Goal: Check status: Check status

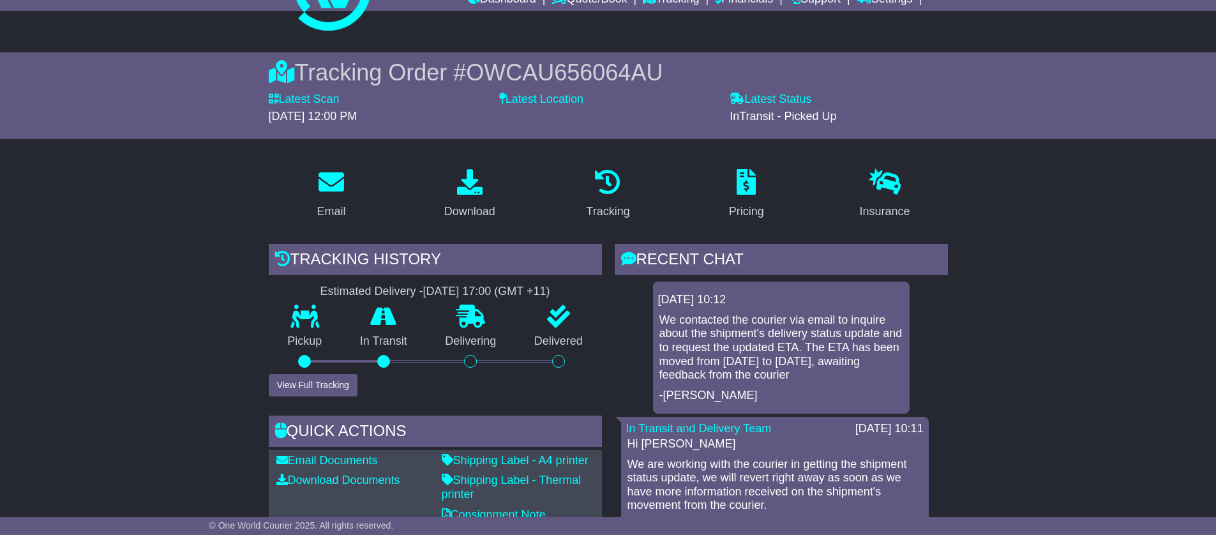
scroll to position [63, 0]
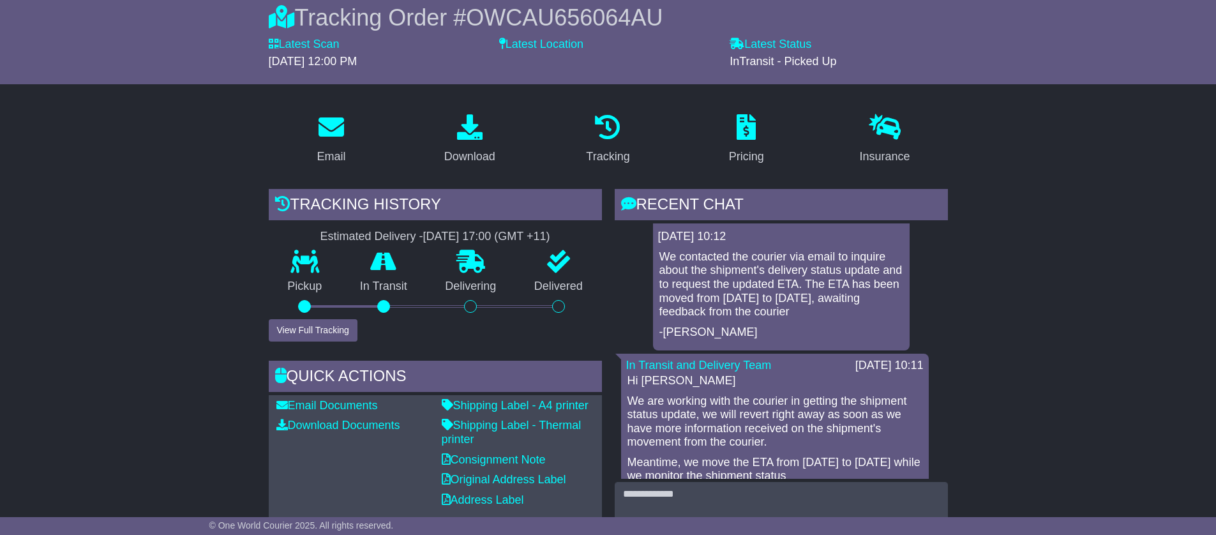
scroll to position [0, 0]
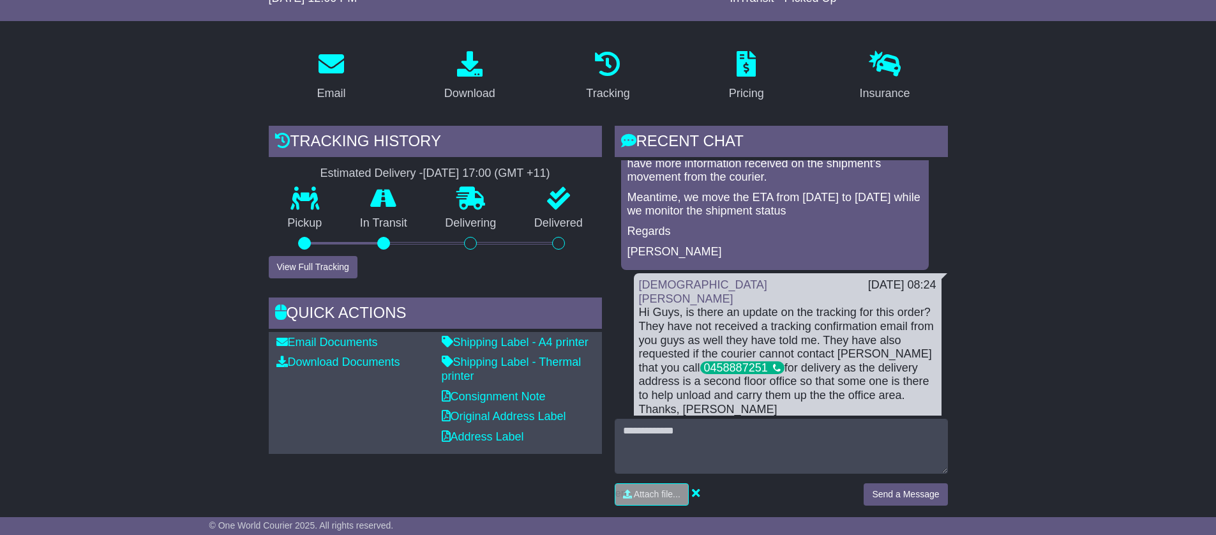
scroll to position [208, 0]
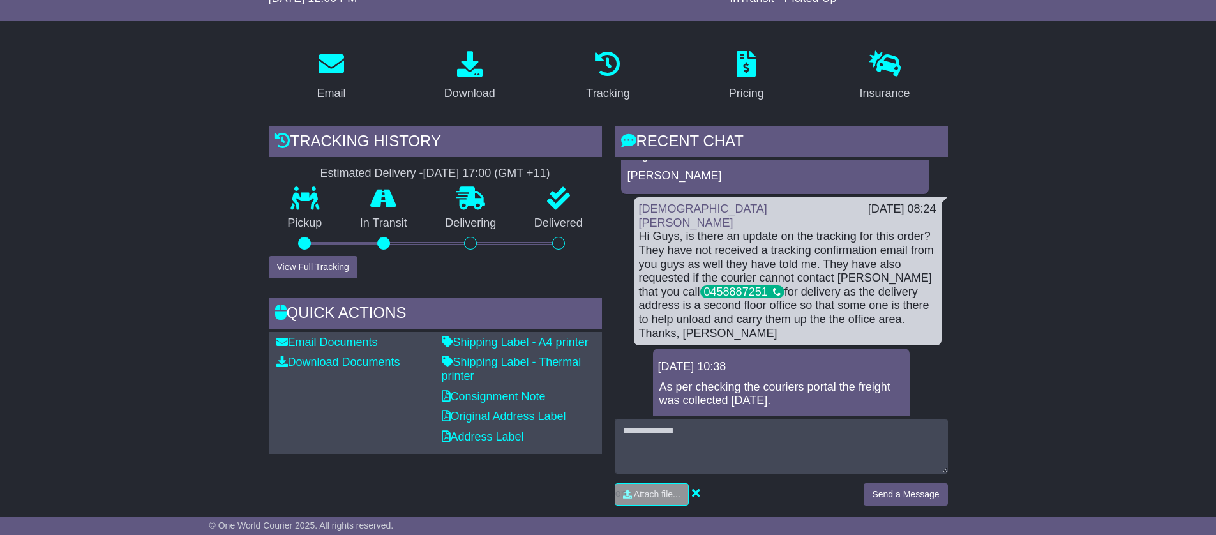
scroll to position [183, 0]
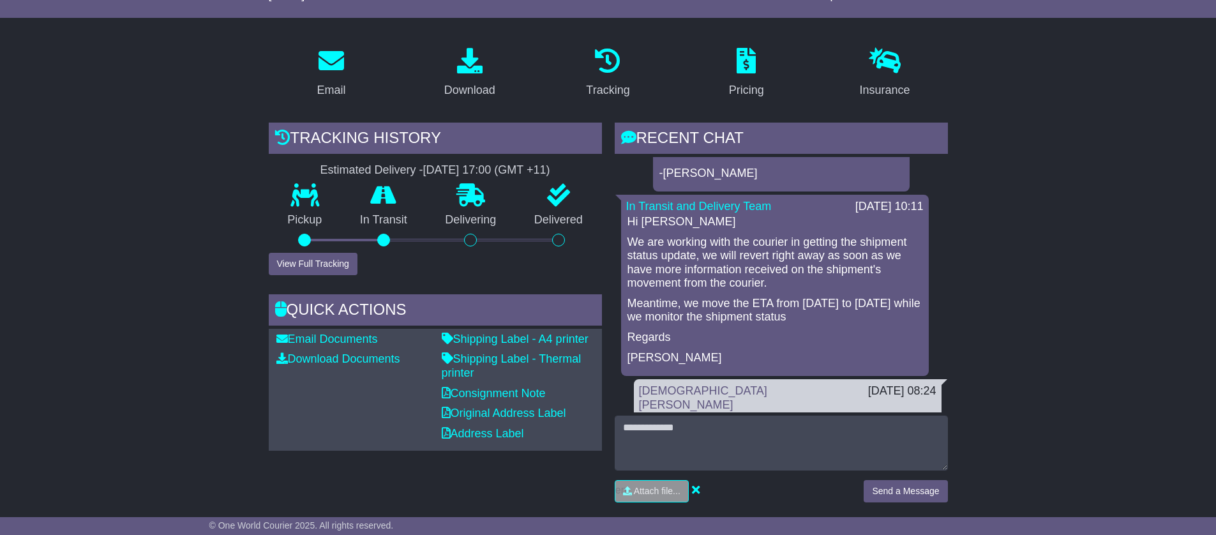
scroll to position [84, 0]
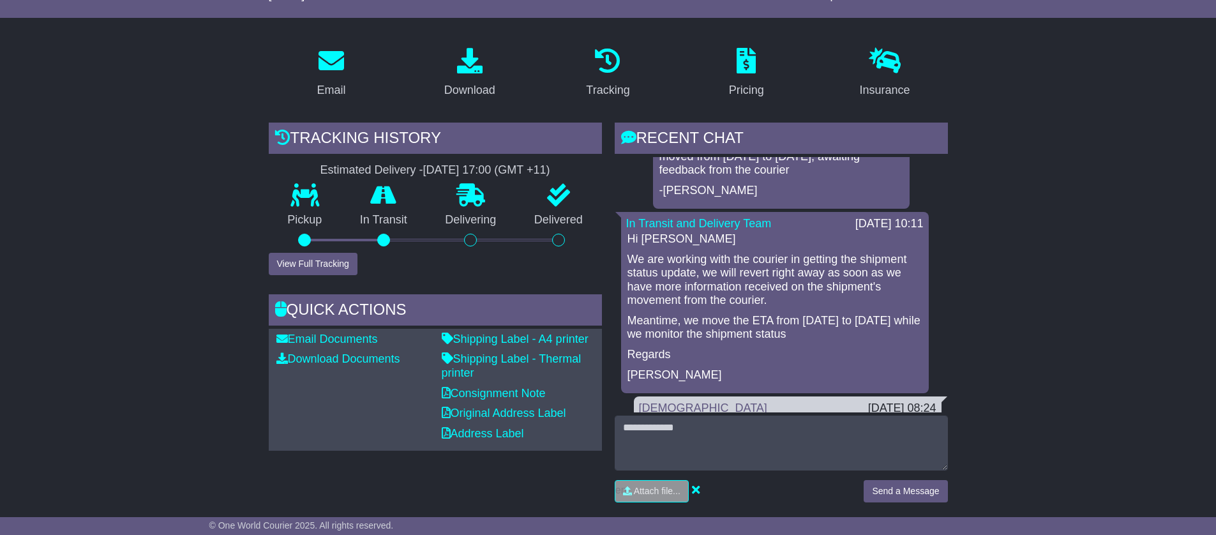
click at [793, 294] on p "We are working with the courier in getting the shipment status update, we will …" at bounding box center [774, 280] width 295 height 55
click at [800, 292] on p "We are working with the courier in getting the shipment status update, we will …" at bounding box center [774, 280] width 295 height 55
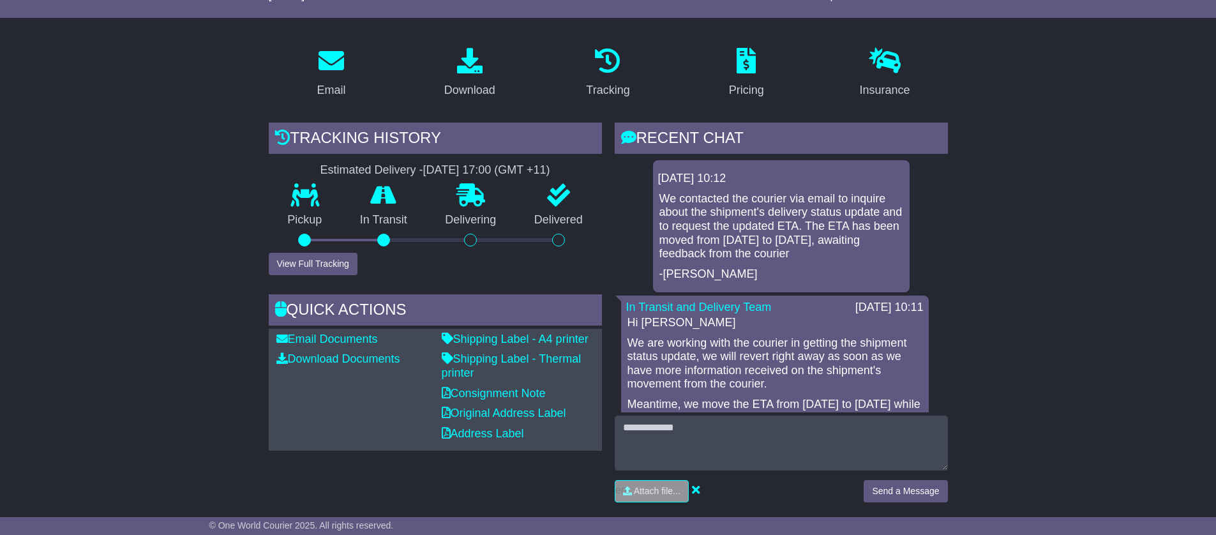
click at [842, 260] on p "We contacted the courier via email to inquire about the shipment's delivery sta…" at bounding box center [781, 226] width 244 height 69
drag, startPoint x: 766, startPoint y: 240, endPoint x: 821, endPoint y: 239, distance: 54.3
click at [821, 239] on p "We contacted the courier via email to inquire about the shipment's delivery sta…" at bounding box center [781, 226] width 244 height 69
copy p "14/10/2025"
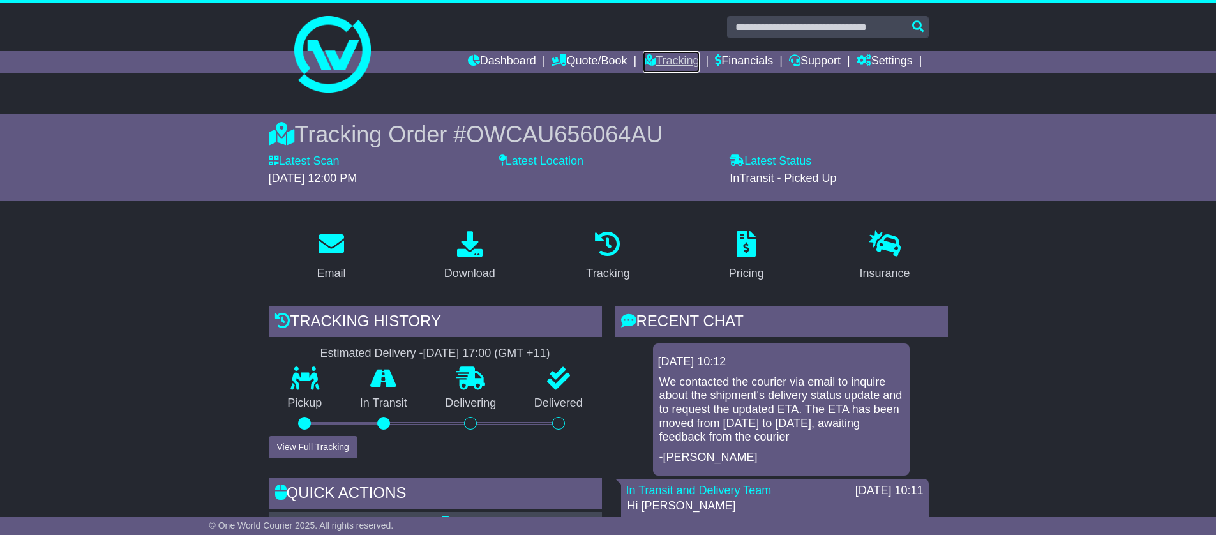
click at [659, 54] on link "Tracking" at bounding box center [671, 62] width 56 height 22
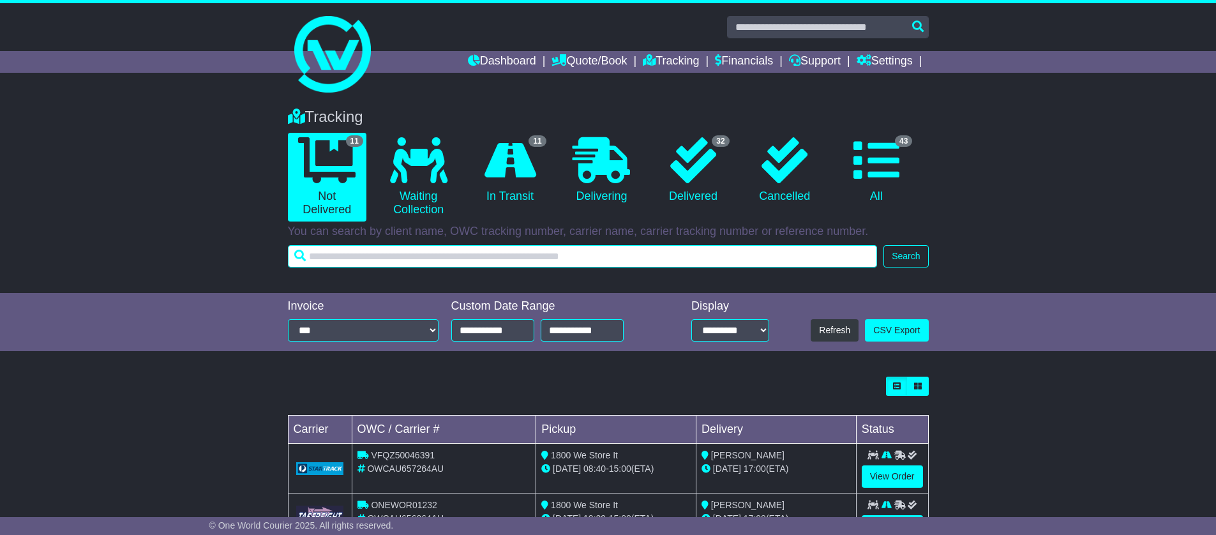
click at [482, 253] on input "text" at bounding box center [583, 256] width 590 height 22
paste input "**********"
type input "**********"
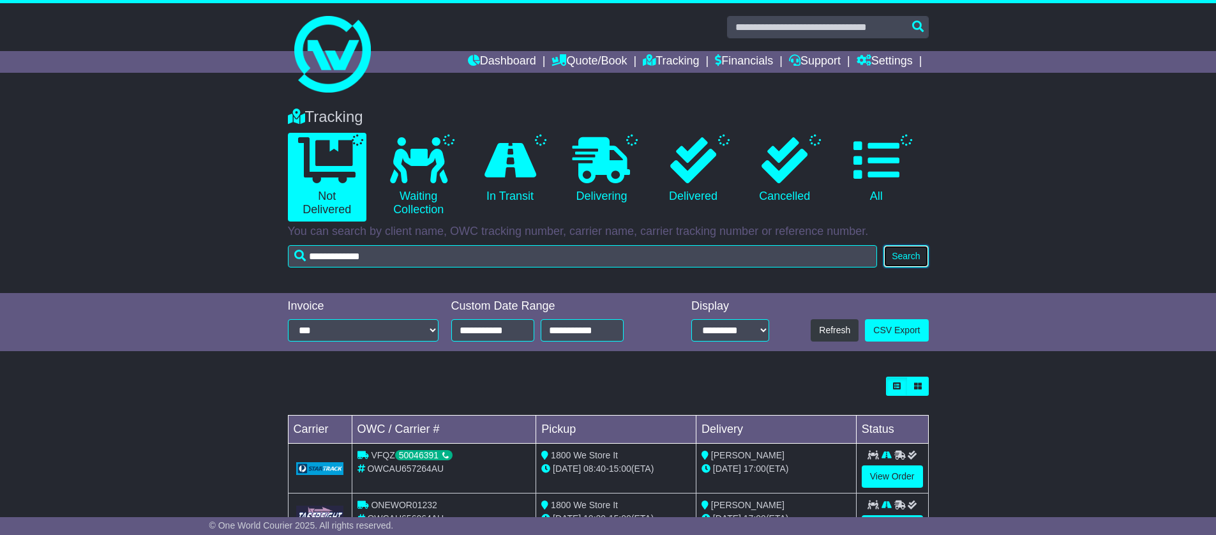
click at [899, 259] on button "Search" at bounding box center [905, 256] width 45 height 22
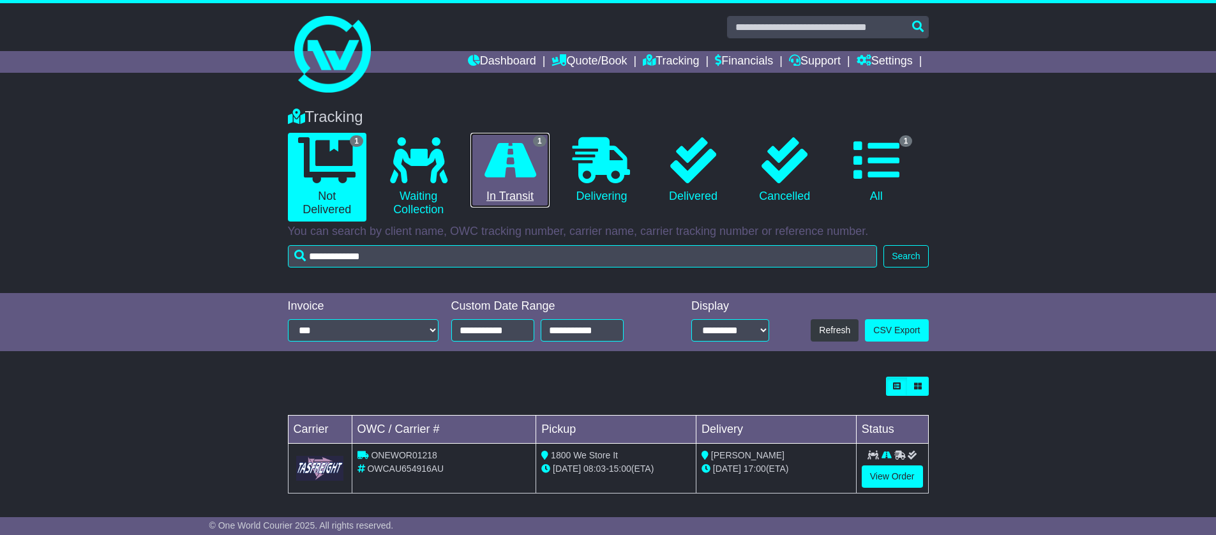
click at [510, 171] on icon at bounding box center [510, 160] width 52 height 46
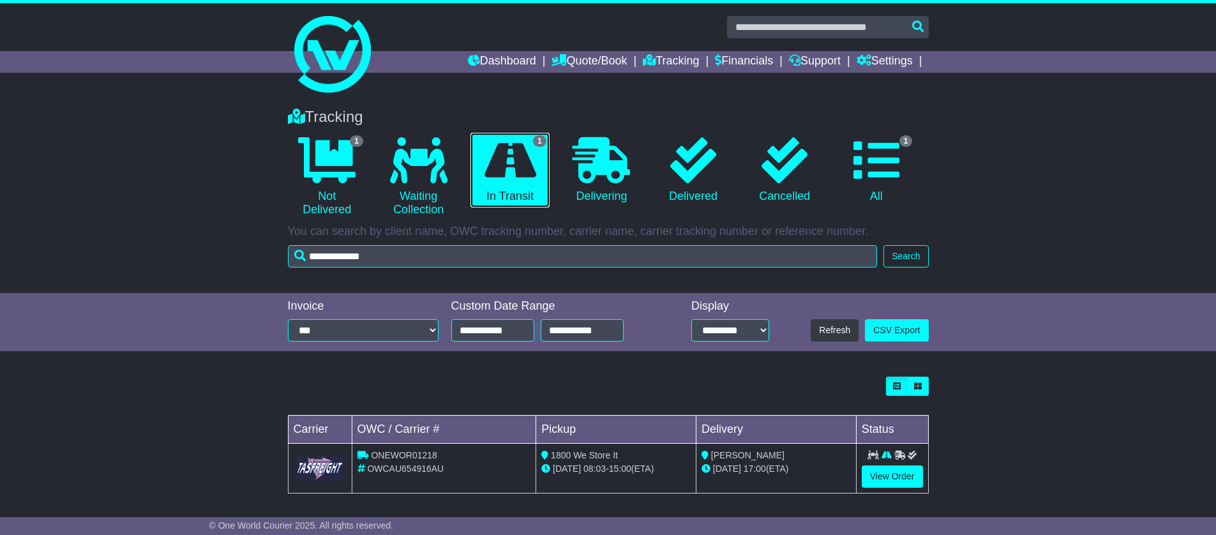
scroll to position [4, 0]
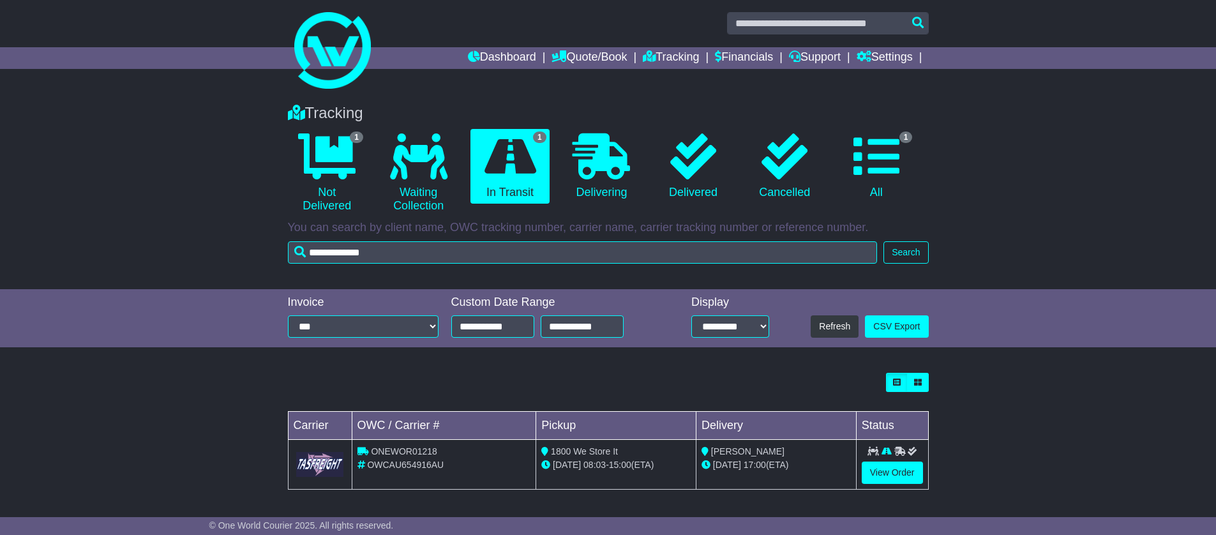
click at [1028, 439] on div "Loading... No bookings found Carrier OWC / Carrier # Pickup Delivery Status ONE…" at bounding box center [608, 437] width 1216 height 143
click at [899, 475] on link "View Order" at bounding box center [892, 472] width 61 height 22
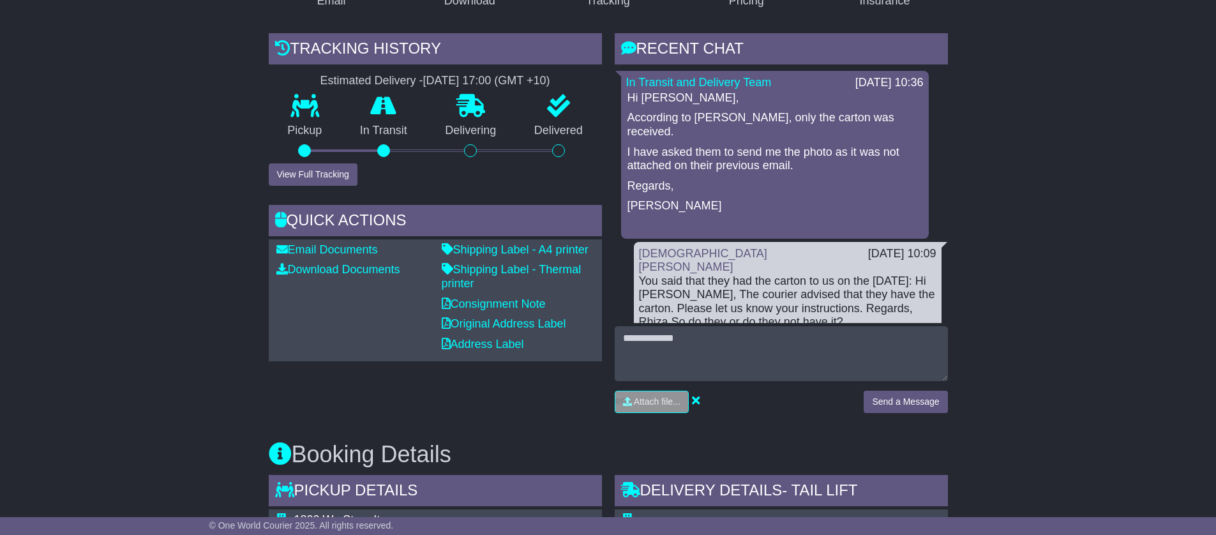
scroll to position [265, 0]
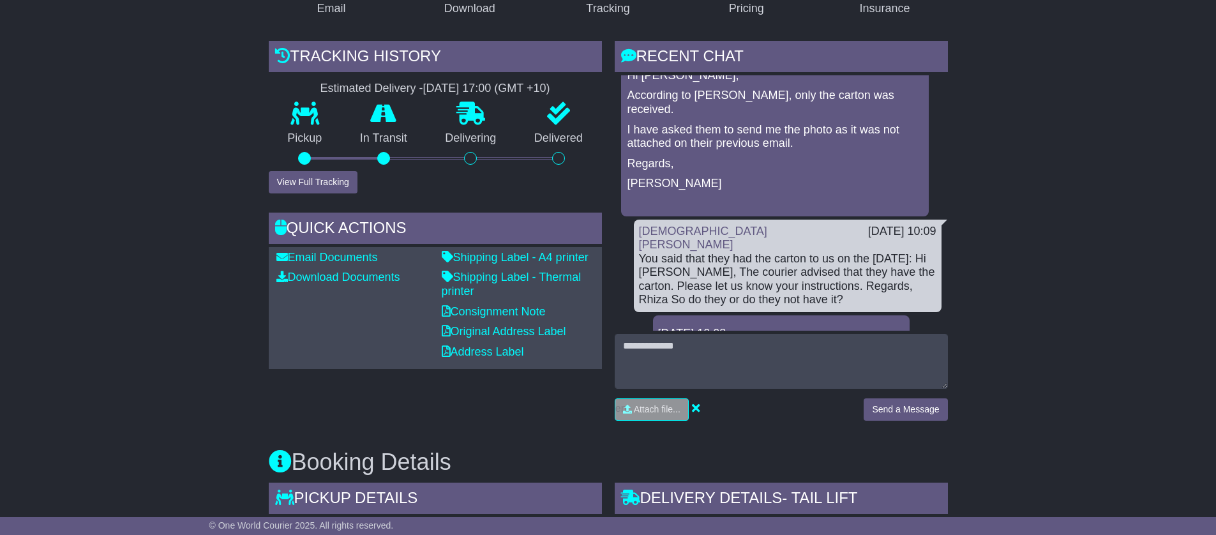
scroll to position [0, 0]
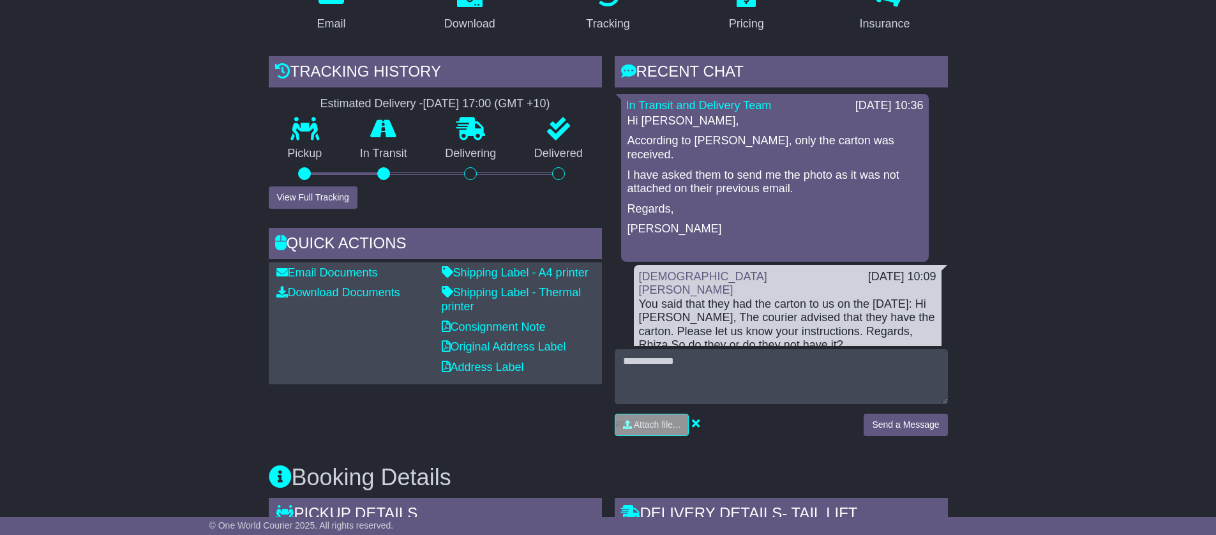
scroll to position [247, 0]
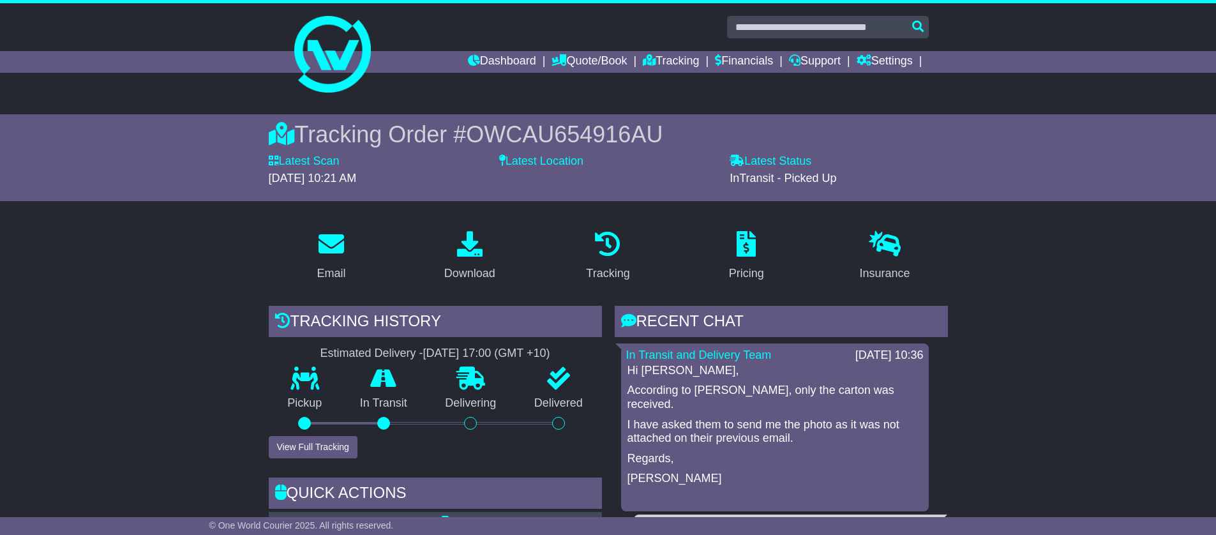
click at [666, 61] on link "Tracking" at bounding box center [671, 62] width 56 height 22
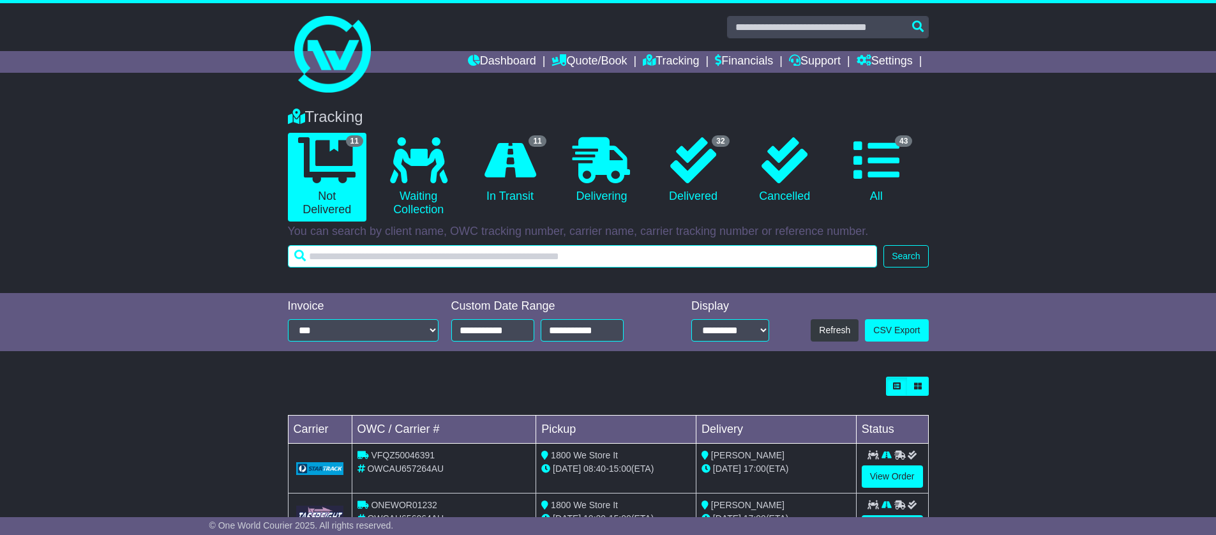
click at [581, 254] on input "text" at bounding box center [583, 256] width 590 height 22
paste input "**********"
type input "**********"
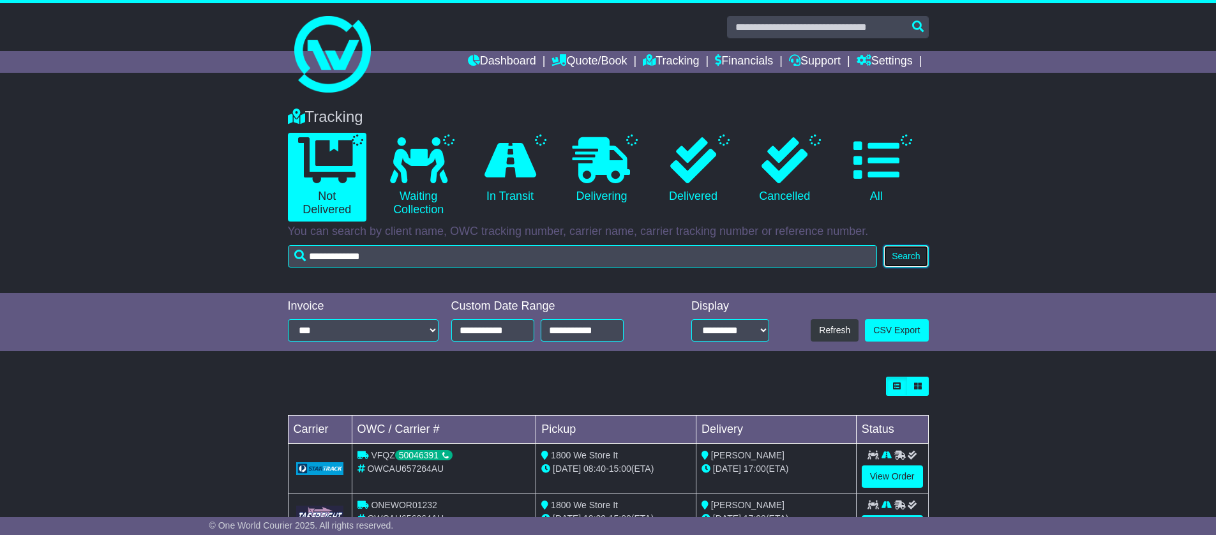
click at [917, 255] on button "Search" at bounding box center [905, 256] width 45 height 22
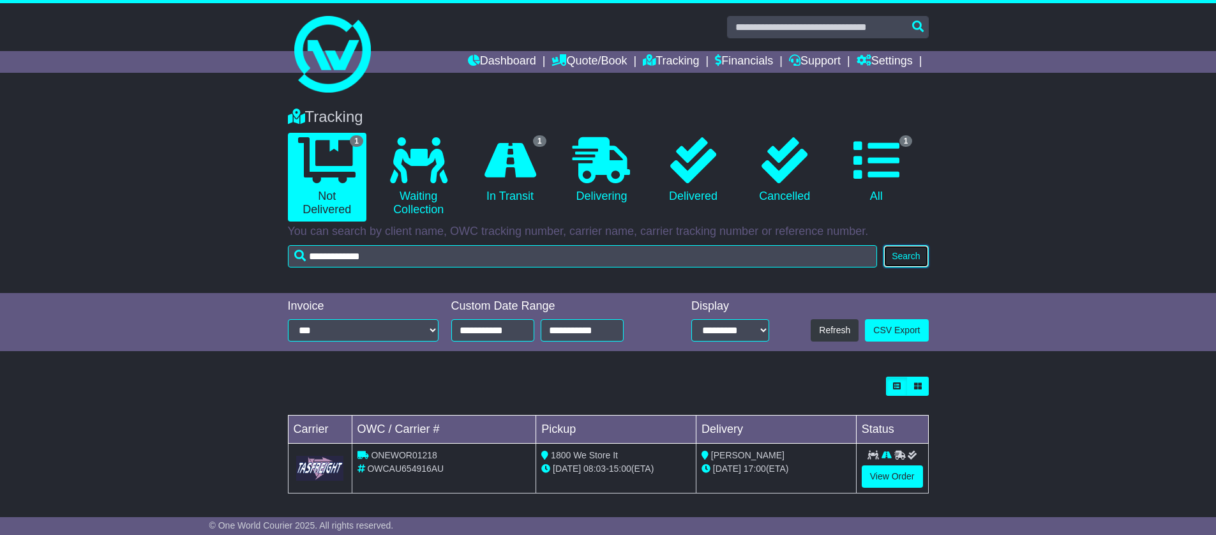
scroll to position [4, 0]
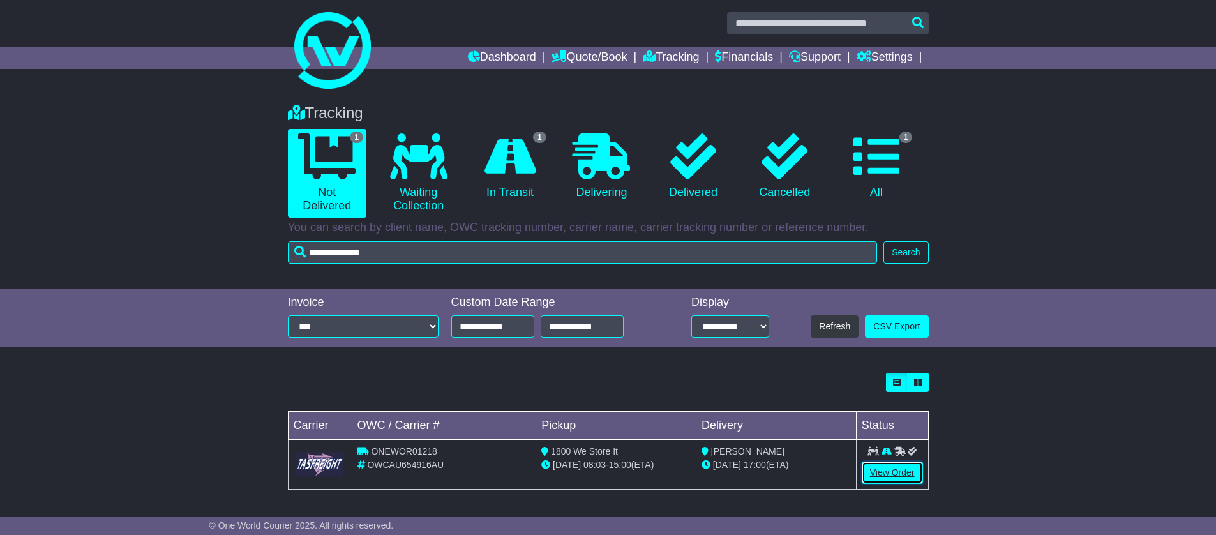
click at [883, 470] on link "View Order" at bounding box center [892, 472] width 61 height 22
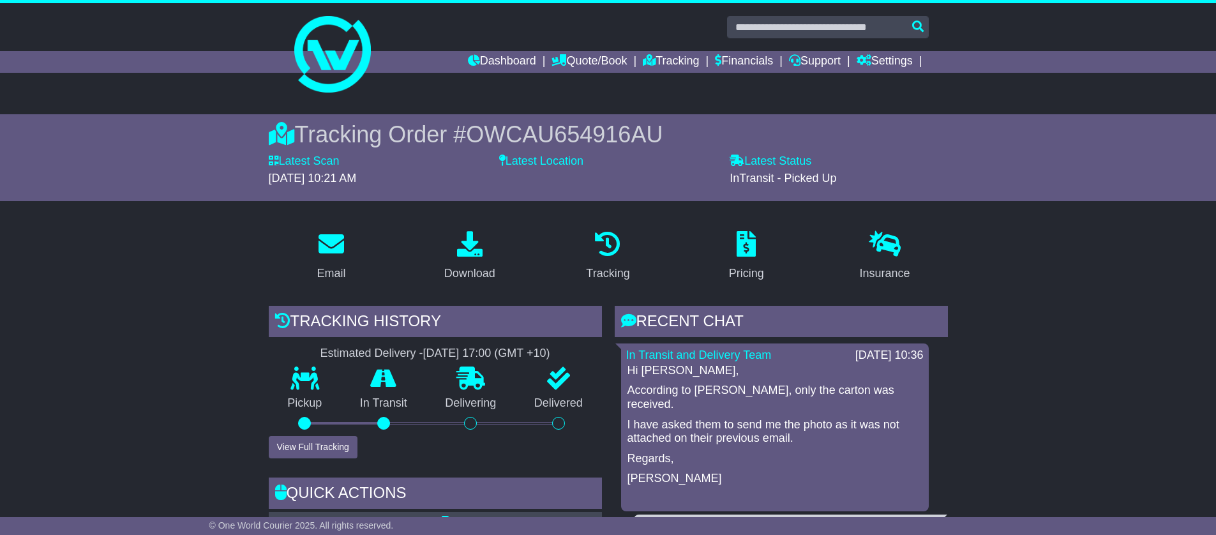
click at [668, 59] on link "Tracking" at bounding box center [671, 62] width 56 height 22
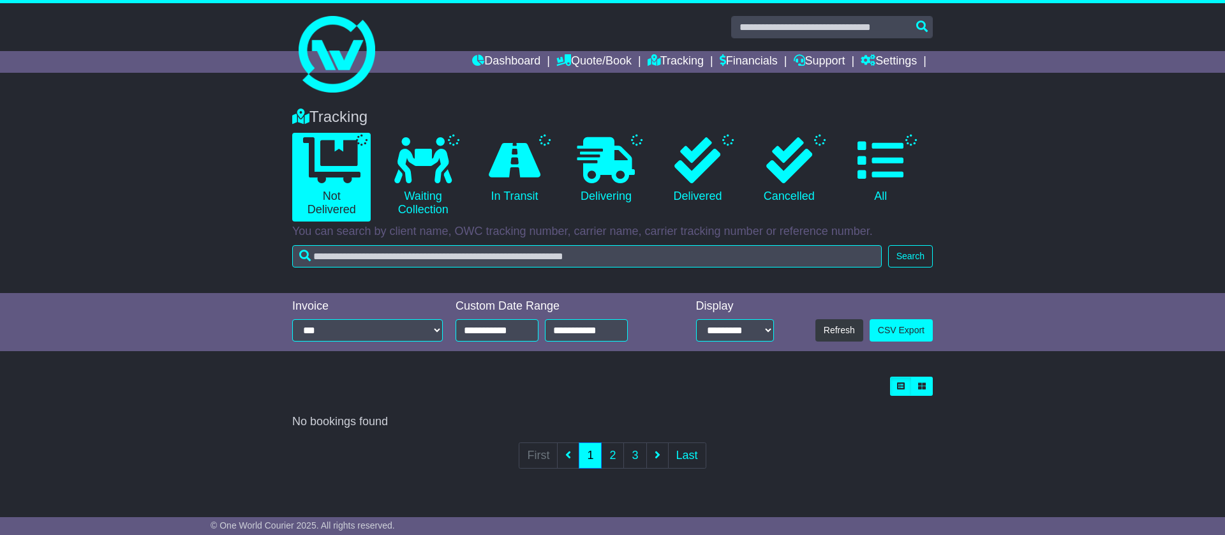
click at [448, 258] on input "text" at bounding box center [587, 256] width 590 height 22
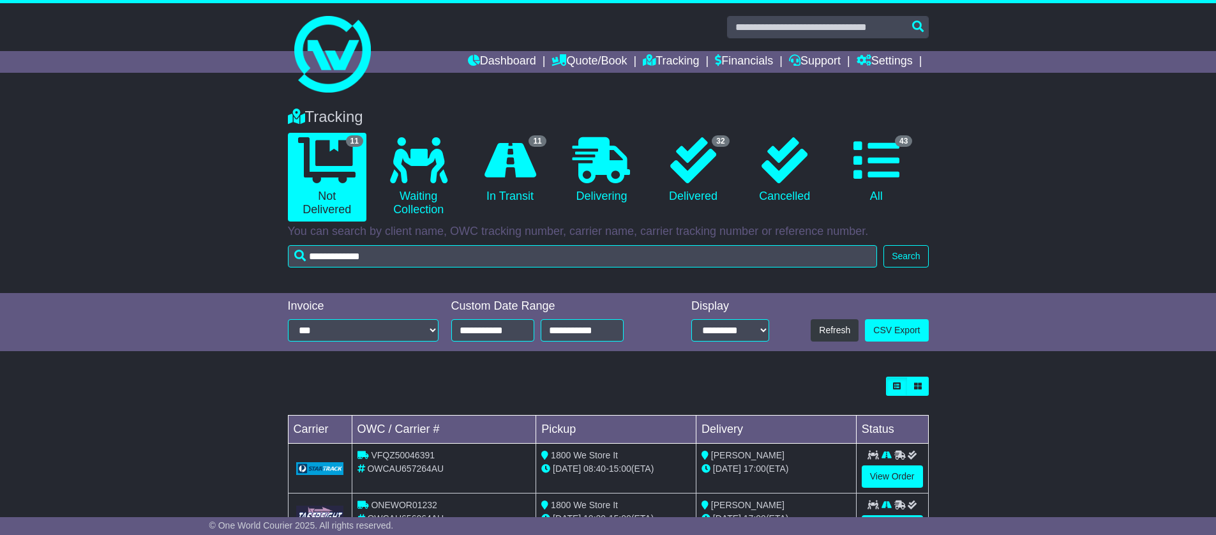
type input "**********"
click at [895, 258] on button "Search" at bounding box center [905, 256] width 45 height 22
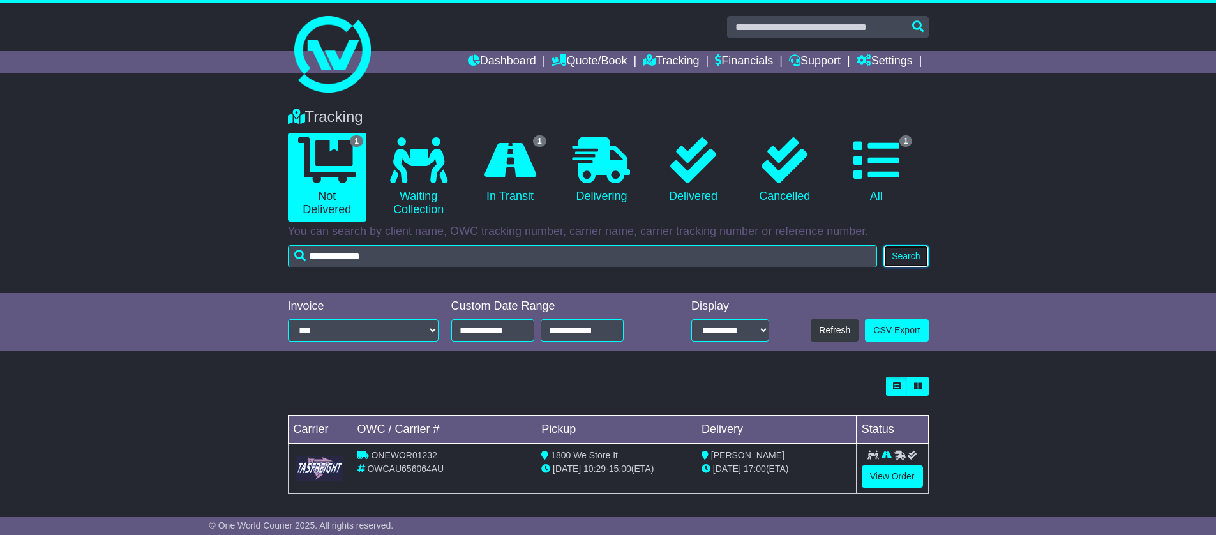
scroll to position [4, 0]
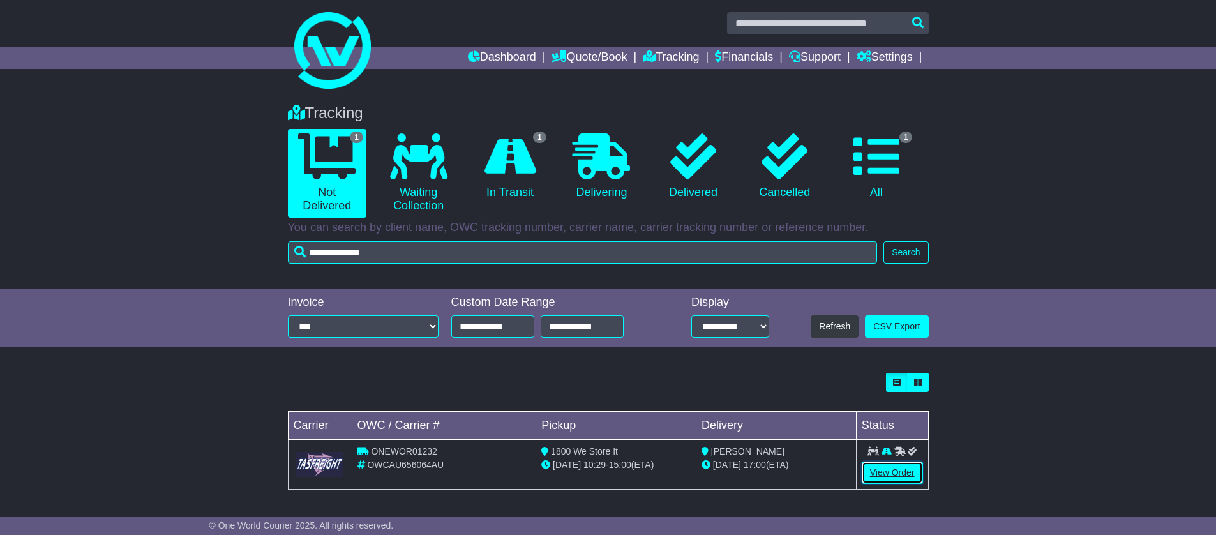
click at [892, 470] on link "View Order" at bounding box center [892, 472] width 61 height 22
